Goal: Entertainment & Leisure: Consume media (video, audio)

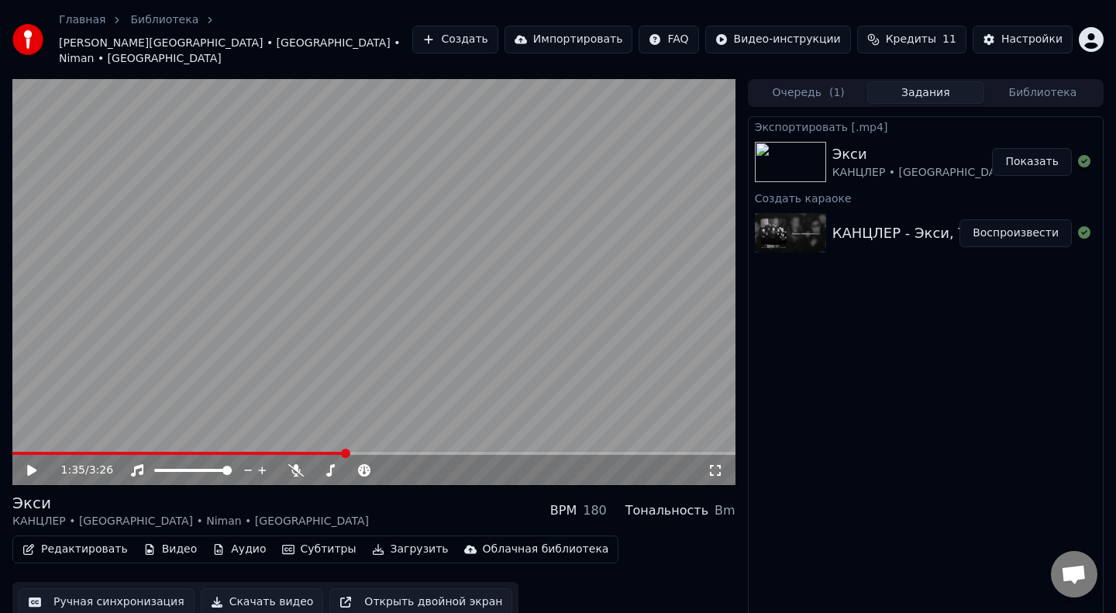
scroll to position [9, 0]
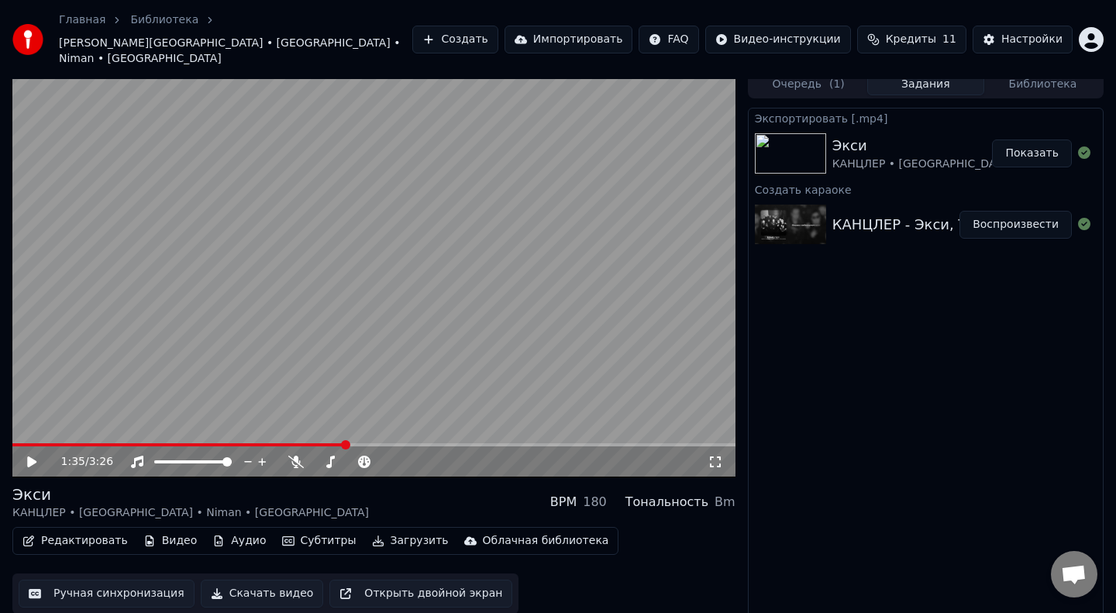
click at [16, 443] on span at bounding box center [178, 444] width 333 height 3
click at [27, 457] on icon at bounding box center [31, 462] width 9 height 11
click at [353, 188] on video at bounding box center [373, 274] width 723 height 407
click at [0, 431] on div "0:00 / 3:26 [PERSON_NAME] • [GEOGRAPHIC_DATA] • Niman • Captown BPM 180 Тональн…" at bounding box center [558, 350] width 1116 height 558
click at [1046, 140] on button "Показать" at bounding box center [1032, 154] width 80 height 28
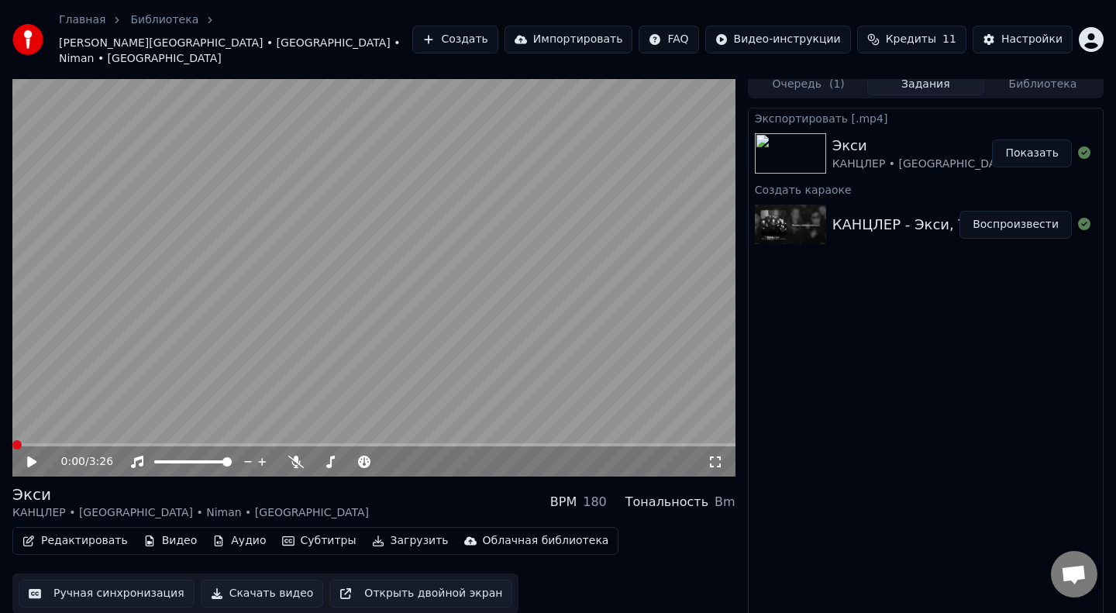
click at [810, 216] on img at bounding box center [790, 225] width 71 height 40
click at [25, 456] on icon at bounding box center [43, 462] width 36 height 12
click at [1, 421] on div "0:00 / 3:26 [PERSON_NAME] • [GEOGRAPHIC_DATA] • Niman • Captown BPM 180 Тональн…" at bounding box center [558, 350] width 1116 height 558
click at [29, 457] on icon at bounding box center [31, 462] width 9 height 11
click at [12, 440] on span at bounding box center [16, 444] width 9 height 9
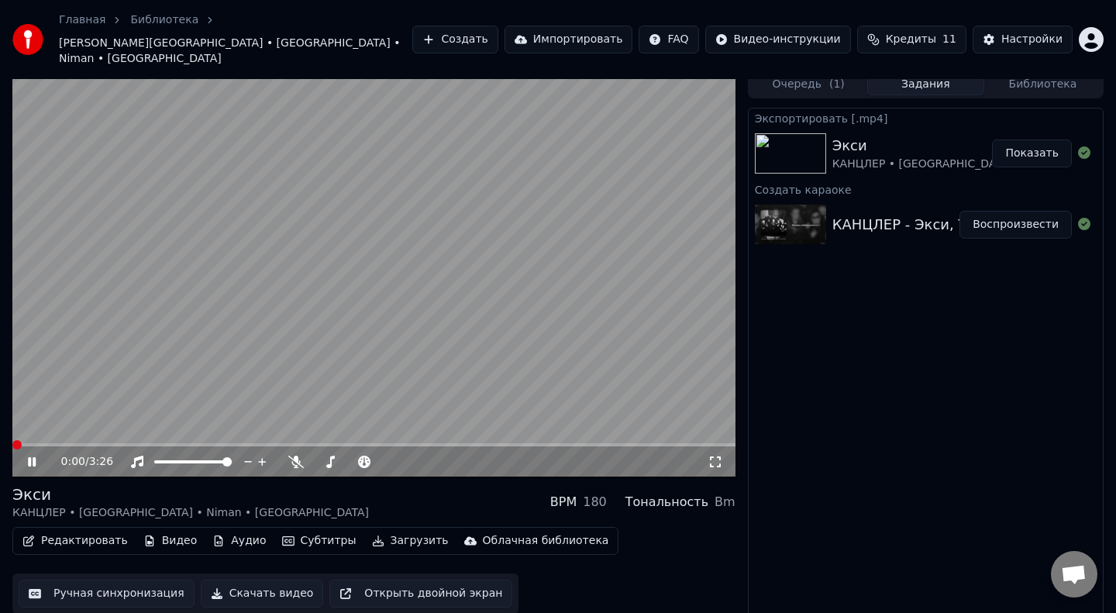
click at [1011, 211] on button "Воспроизвести" at bounding box center [1016, 225] width 112 height 28
click at [1025, 211] on button "Воспроизвести" at bounding box center [1016, 225] width 112 height 28
click at [715, 456] on icon at bounding box center [716, 462] width 16 height 12
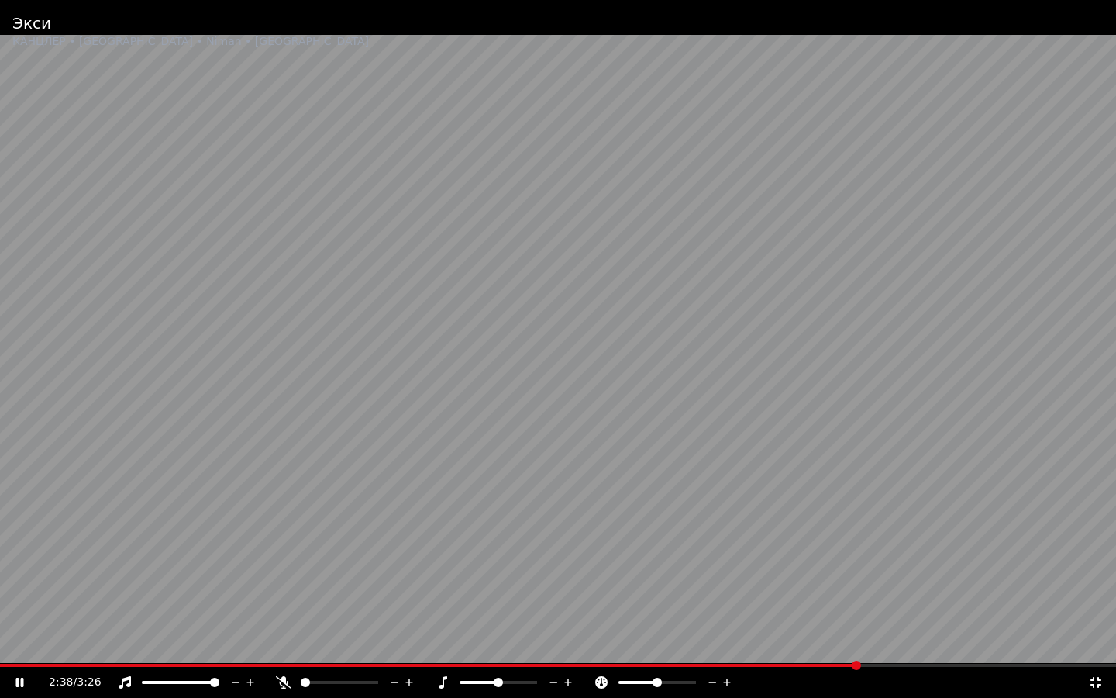
click at [64, 612] on video at bounding box center [558, 349] width 1116 height 698
click at [64, 612] on span at bounding box center [430, 664] width 860 height 3
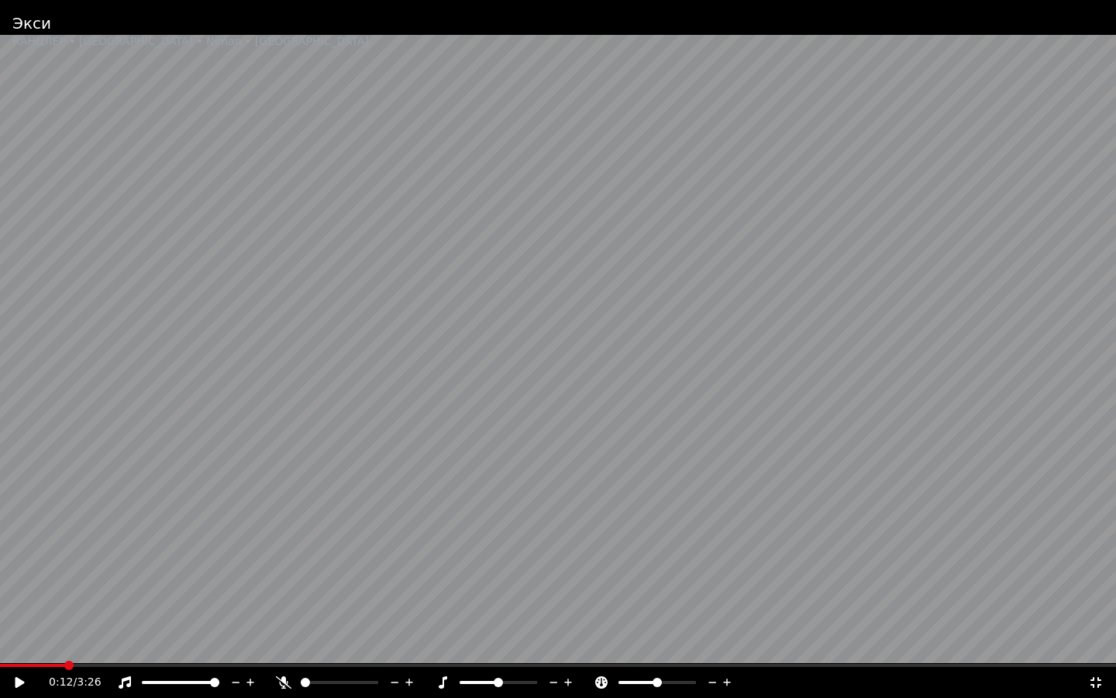
click at [19, 612] on icon at bounding box center [20, 682] width 9 height 11
click at [16, 612] on span at bounding box center [8, 664] width 16 height 3
click at [0, 612] on span at bounding box center [558, 664] width 1116 height 3
click at [403, 612] on span at bounding box center [558, 664] width 1116 height 3
click at [448, 612] on video at bounding box center [558, 349] width 1116 height 698
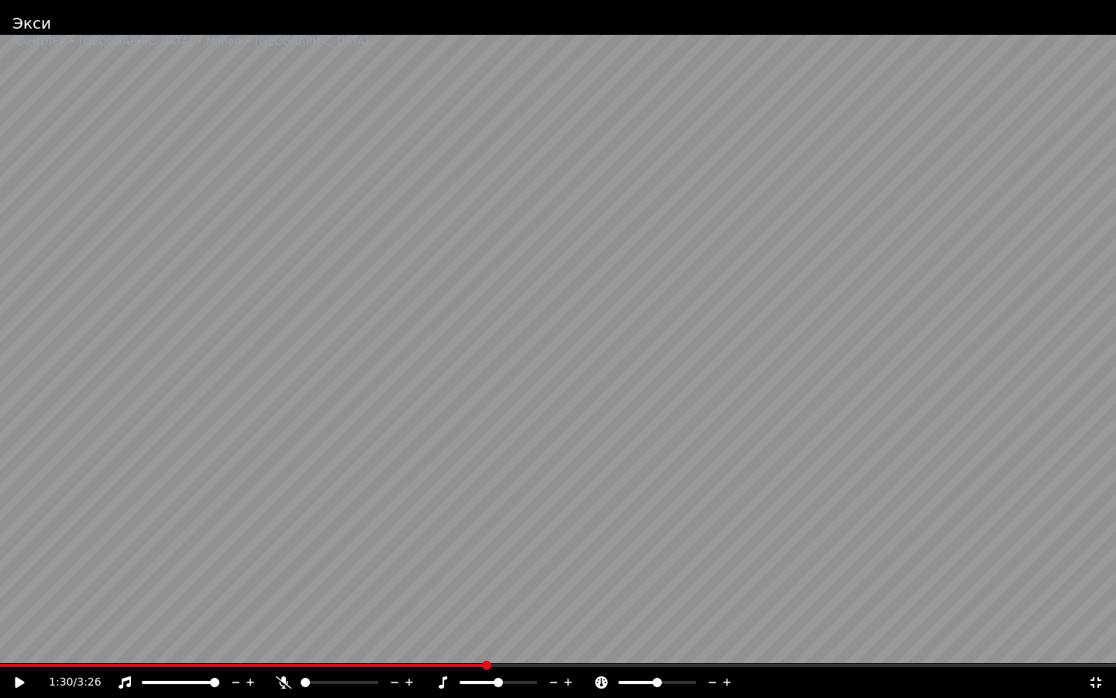
click at [486, 612] on span at bounding box center [558, 664] width 1116 height 3
click at [553, 570] on video at bounding box center [558, 349] width 1116 height 698
click at [540, 612] on span at bounding box center [558, 664] width 1116 height 3
click at [16, 612] on span at bounding box center [409, 664] width 818 height 3
click at [1094, 612] on icon at bounding box center [1096, 682] width 16 height 12
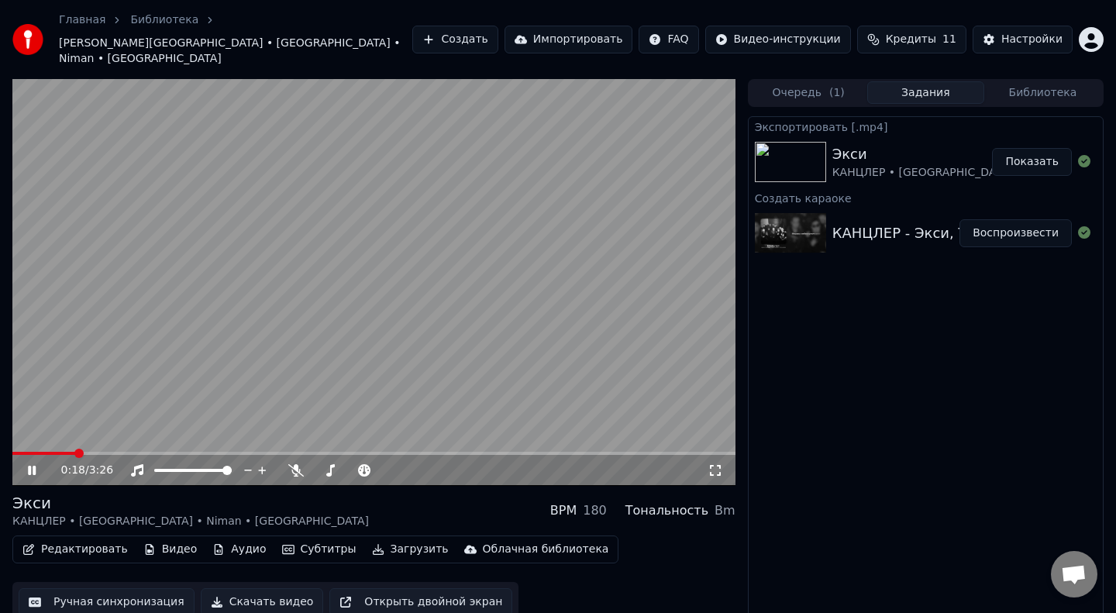
click at [76, 452] on span at bounding box center [373, 453] width 723 height 3
click at [305, 252] on video at bounding box center [373, 282] width 723 height 407
